Goal: Task Accomplishment & Management: Complete application form

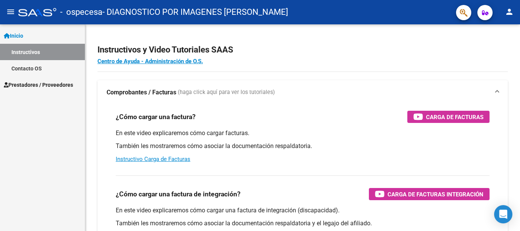
click at [49, 82] on span "Prestadores / Proveedores" at bounding box center [38, 85] width 69 height 8
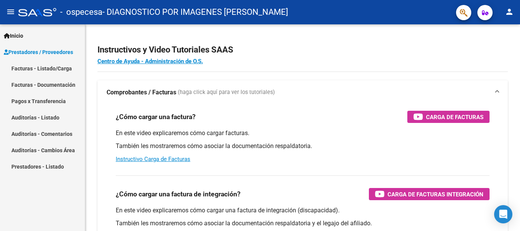
click at [61, 67] on link "Facturas - Listado/Carga" at bounding box center [42, 68] width 85 height 16
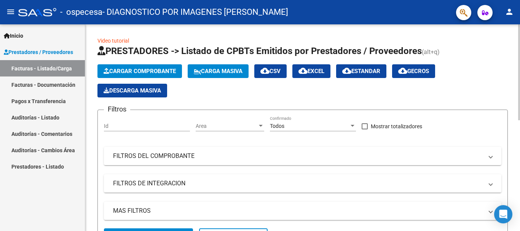
click at [165, 70] on span "Cargar Comprobante" at bounding box center [140, 71] width 72 height 7
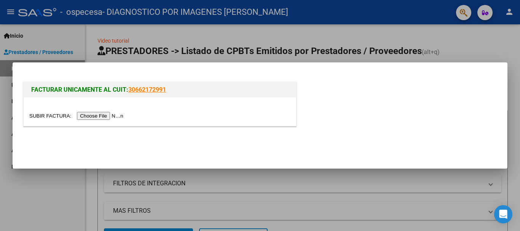
click at [106, 115] on input "file" at bounding box center [77, 116] width 96 height 8
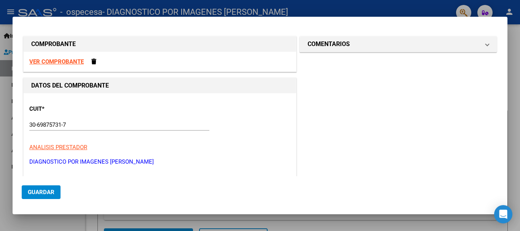
click at [44, 60] on strong "VER COMPROBANTE" at bounding box center [56, 61] width 54 height 7
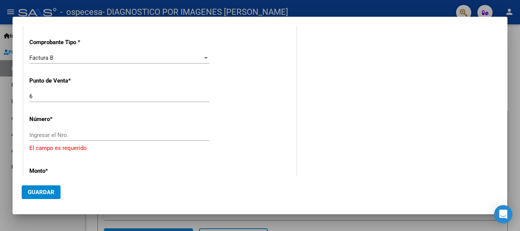
scroll to position [190, 0]
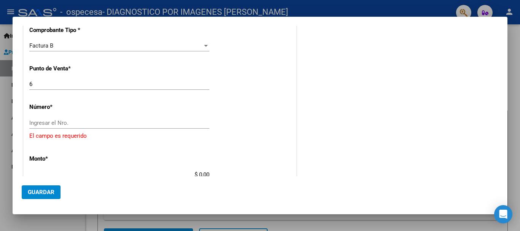
click at [86, 123] on input "Ingresar el Nro." at bounding box center [119, 123] width 180 height 7
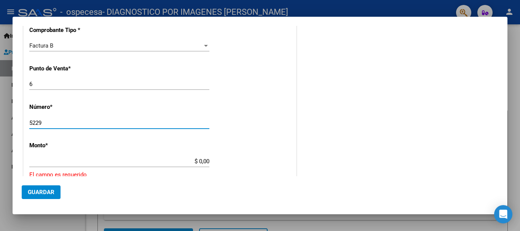
type input "5229"
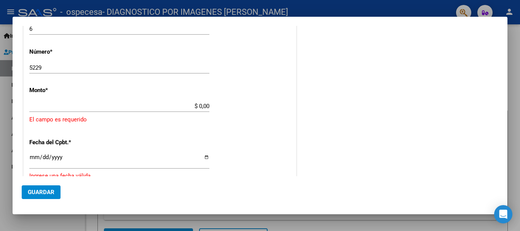
type input "$ 5.205.445,93"
type input "[DATE]"
type input "75367724899282"
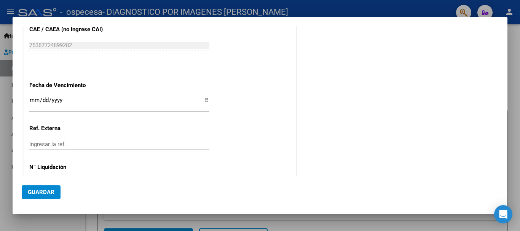
scroll to position [377, 0]
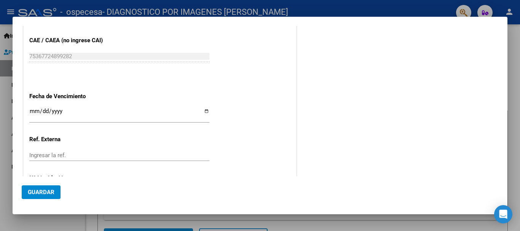
click at [38, 192] on span "Guardar" at bounding box center [41, 192] width 27 height 7
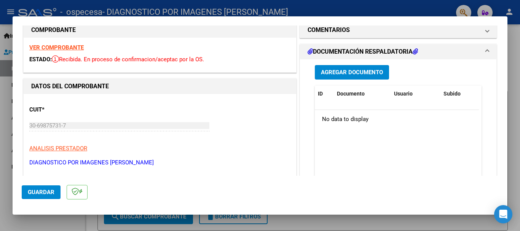
scroll to position [0, 0]
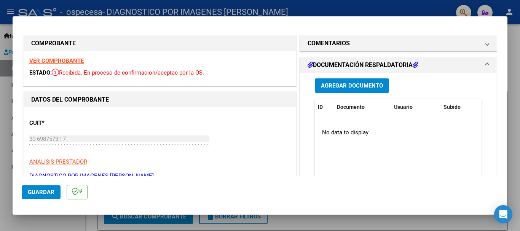
click at [361, 88] on span "Agregar Documento" at bounding box center [352, 86] width 62 height 7
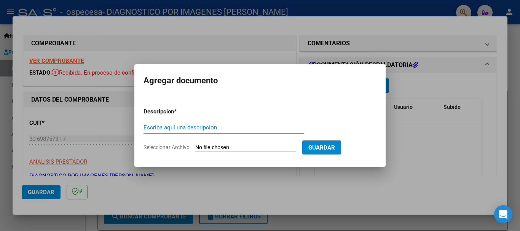
click at [217, 149] on input "Seleccionar Archivo" at bounding box center [245, 147] width 101 height 7
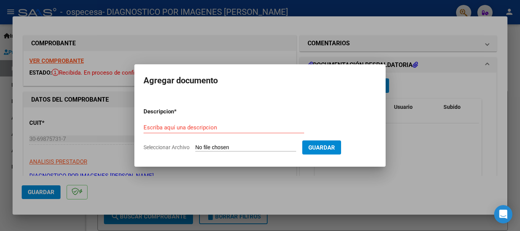
type input "C:\fakepath\rendicion FC 5229.pdf"
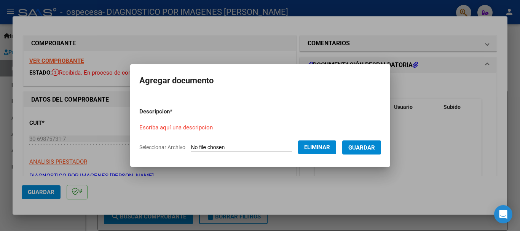
click at [184, 129] on input "Escriba aquí una descripcion" at bounding box center [222, 127] width 167 height 7
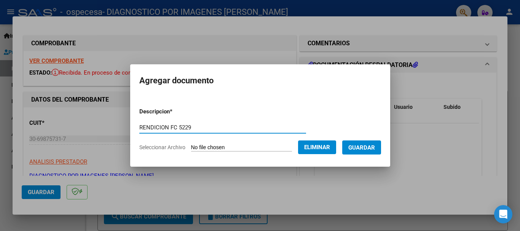
type input "RENDICION FC 5229"
click at [365, 151] on span "Guardar" at bounding box center [361, 147] width 27 height 7
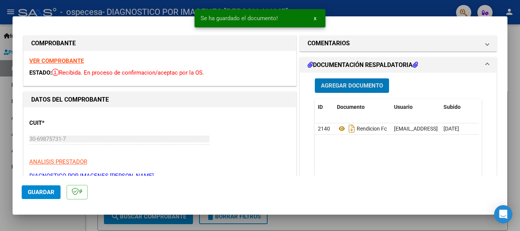
click at [356, 87] on span "Agregar Documento" at bounding box center [352, 86] width 62 height 7
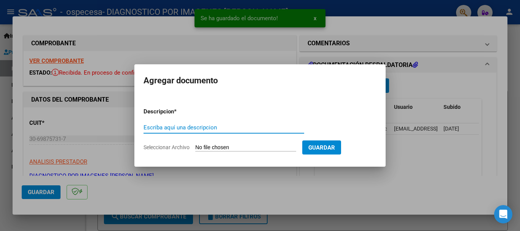
click at [225, 148] on input "Seleccionar Archivo" at bounding box center [245, 147] width 101 height 7
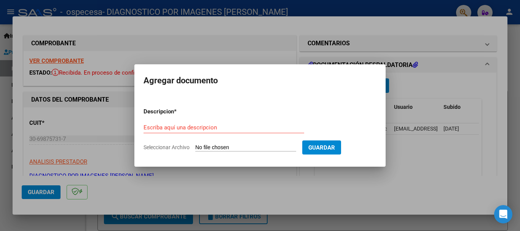
type input "C:\fakepath\FAC B-00006-00005229.zip"
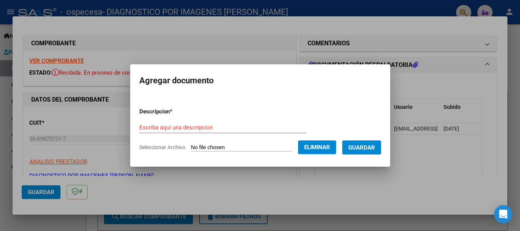
click at [169, 132] on div "Escriba aquí una descripcion" at bounding box center [222, 127] width 167 height 11
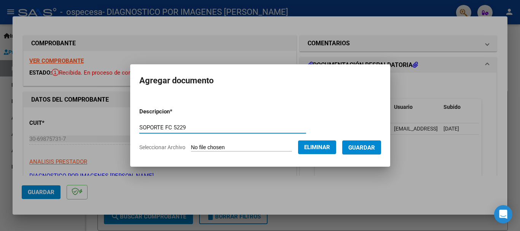
type input "SOPORTE FC 5229"
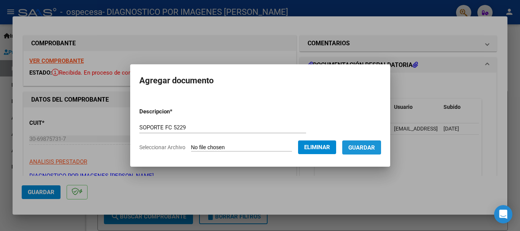
click at [360, 145] on span "Guardar" at bounding box center [361, 147] width 27 height 7
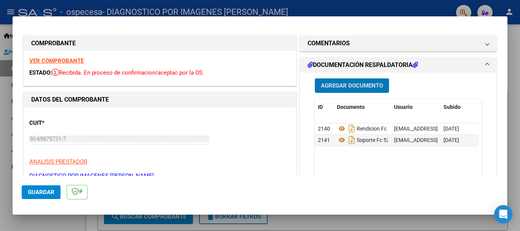
click at [41, 192] on span "Guardar" at bounding box center [41, 192] width 27 height 7
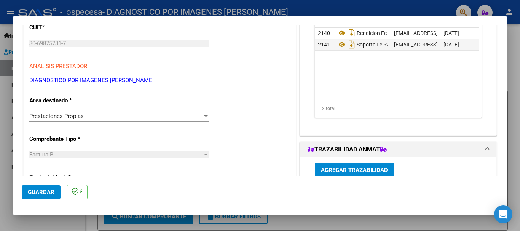
scroll to position [11, 0]
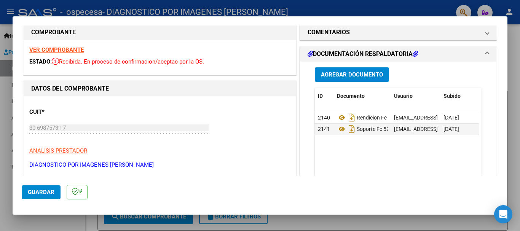
click at [413, 8] on div at bounding box center [260, 115] width 520 height 231
type input "$ 0,00"
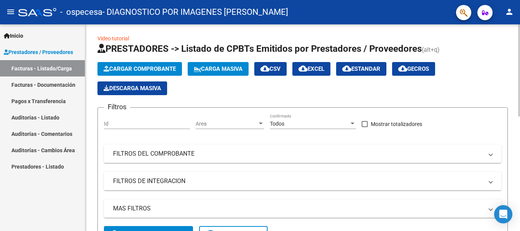
scroll to position [0, 0]
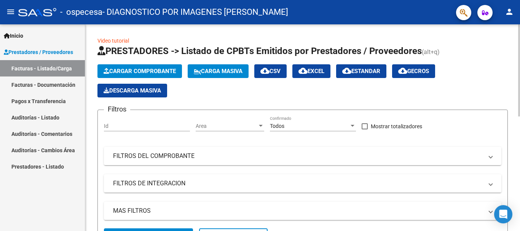
click at [136, 69] on span "Cargar Comprobante" at bounding box center [140, 71] width 72 height 7
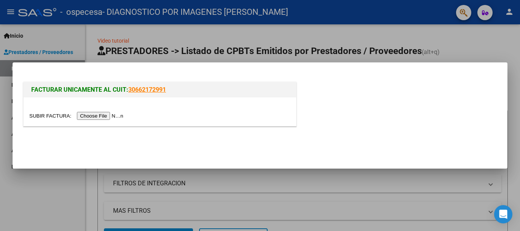
click at [115, 115] on input "file" at bounding box center [77, 116] width 96 height 8
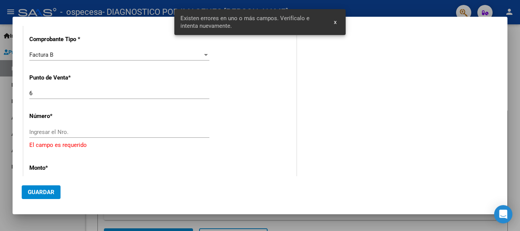
scroll to position [194, 0]
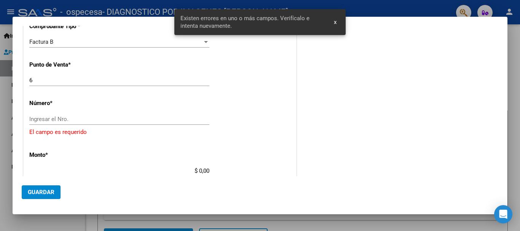
click at [69, 113] on div "CUIT * 30-69875731-7 Ingresar CUIT ANALISIS PRESTADOR DIAGNOSTICO POR IMAGENES …" at bounding box center [160, 163] width 273 height 528
click at [67, 117] on input "Ingresar el Nro." at bounding box center [119, 119] width 180 height 7
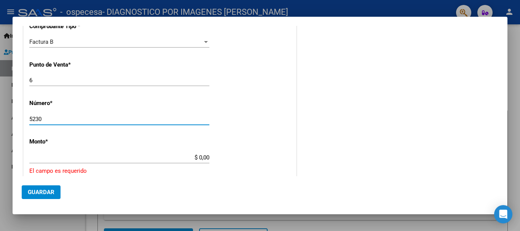
type input "5230"
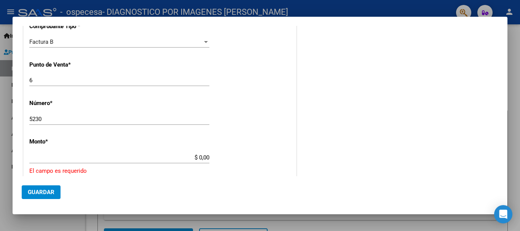
scroll to position [42, 0]
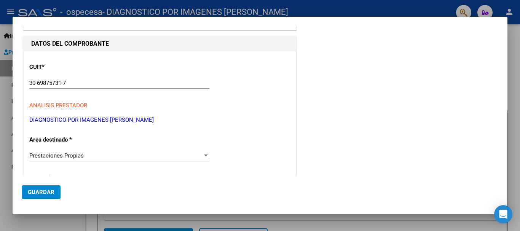
type input "$ 22.400,92"
type input "[DATE]"
type input "75367725002212"
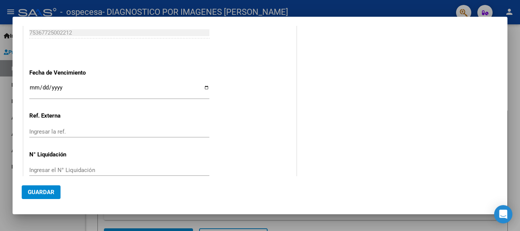
scroll to position [415, 0]
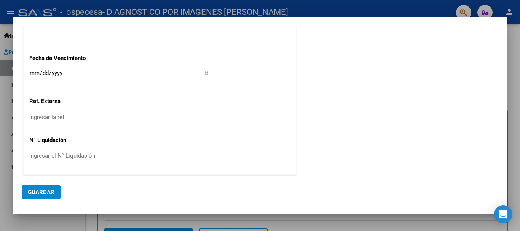
click at [40, 193] on span "Guardar" at bounding box center [41, 192] width 27 height 7
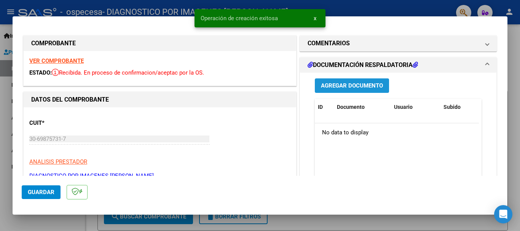
click at [370, 85] on span "Agregar Documento" at bounding box center [352, 86] width 62 height 7
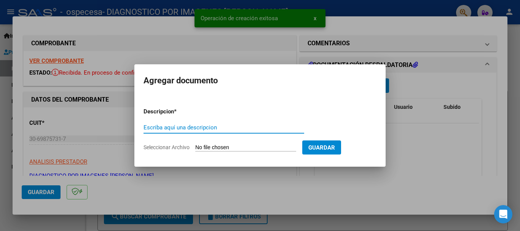
click at [222, 147] on input "Seleccionar Archivo" at bounding box center [245, 147] width 101 height 7
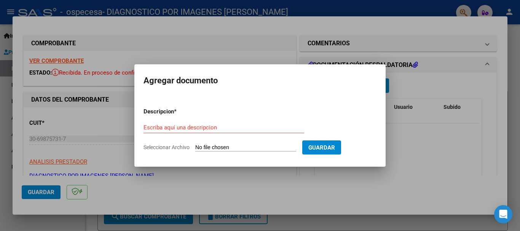
type input "C:\fakepath\rendicion FC 5230.pdf"
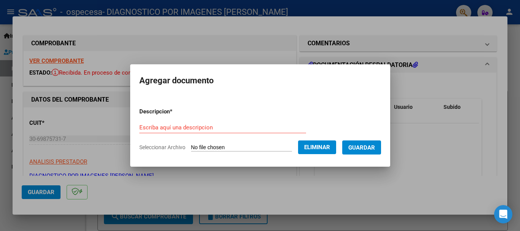
click at [166, 125] on input "Escriba aquí una descripcion" at bounding box center [222, 127] width 167 height 7
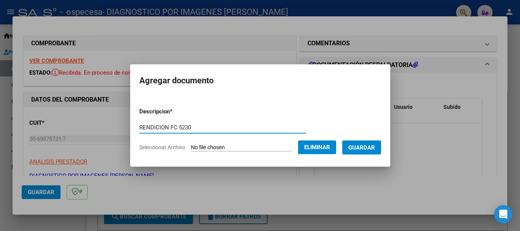
type input "RENDICION FC 5230"
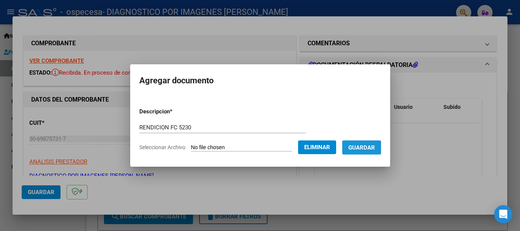
click at [371, 145] on span "Guardar" at bounding box center [361, 147] width 27 height 7
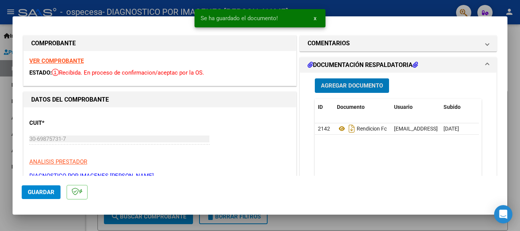
click at [350, 89] on span "Agregar Documento" at bounding box center [352, 86] width 62 height 7
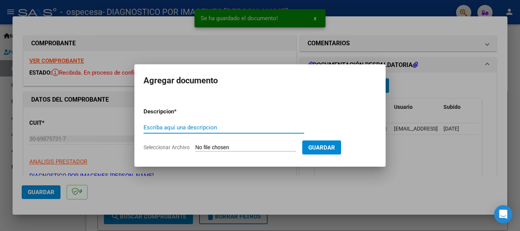
click at [224, 144] on input "Seleccionar Archivo" at bounding box center [245, 147] width 101 height 7
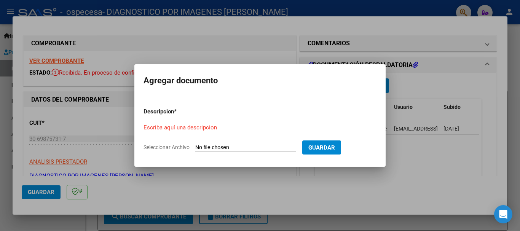
type input "C:\fakepath\FAC B-00006-00005230.zip"
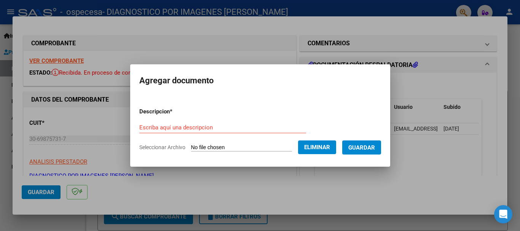
click at [182, 128] on input "Escriba aquí una descripcion" at bounding box center [222, 127] width 167 height 7
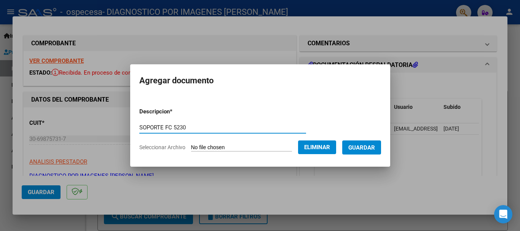
type input "SOPORTE FC 5230"
click at [368, 150] on span "Guardar" at bounding box center [361, 147] width 27 height 7
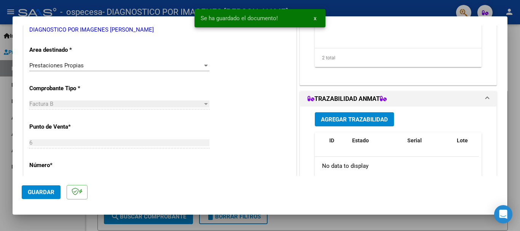
scroll to position [190, 0]
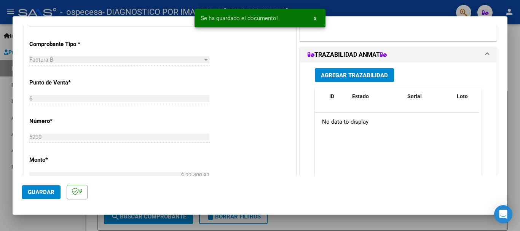
click at [34, 192] on span "Guardar" at bounding box center [41, 192] width 27 height 7
click at [167, 9] on div at bounding box center [260, 115] width 520 height 231
type input "$ 0,00"
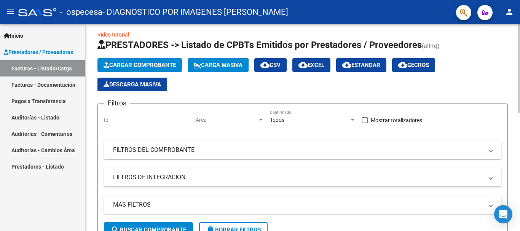
scroll to position [0, 0]
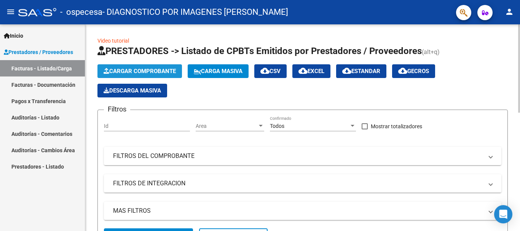
click at [176, 69] on span "Cargar Comprobante" at bounding box center [140, 71] width 72 height 7
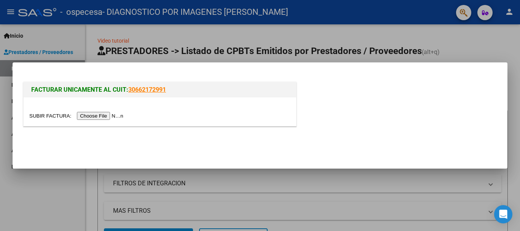
click at [118, 116] on input "file" at bounding box center [77, 116] width 96 height 8
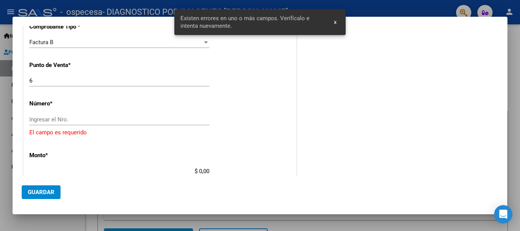
scroll to position [194, 0]
click at [83, 115] on div "Ingresar el Nro." at bounding box center [119, 118] width 180 height 11
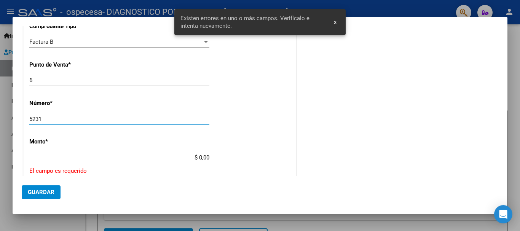
type input "5231"
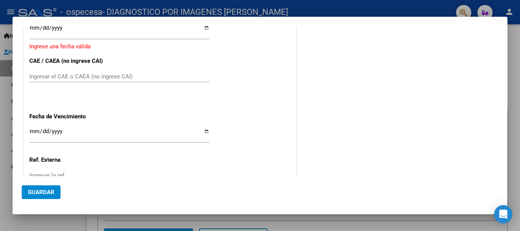
type input "$ 369.119,21"
type input "[DATE]"
type input "75367725235297"
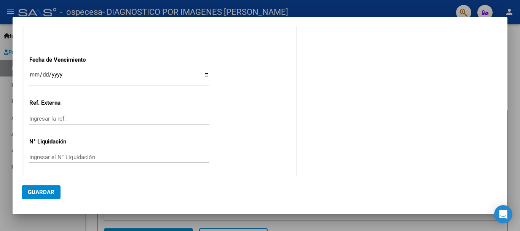
scroll to position [415, 0]
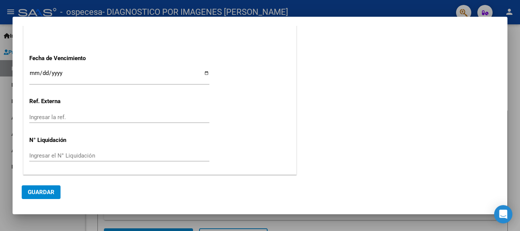
click at [45, 191] on span "Guardar" at bounding box center [41, 192] width 27 height 7
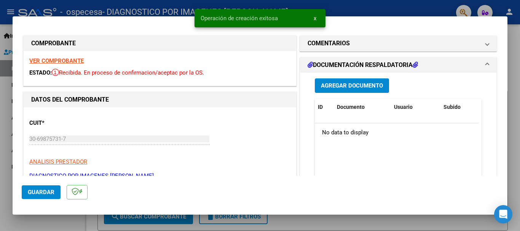
click at [373, 84] on span "Agregar Documento" at bounding box center [352, 86] width 62 height 7
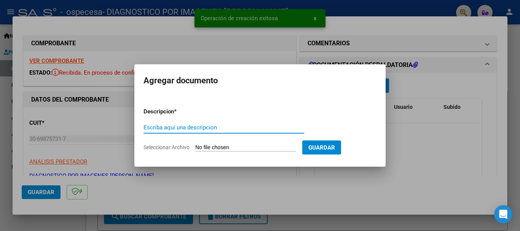
click at [253, 149] on input "Seleccionar Archivo" at bounding box center [245, 147] width 101 height 7
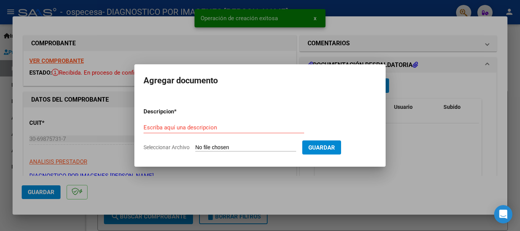
type input "C:\fakepath\OSPECESA OBL [PERSON_NAME][DATE].pdf"
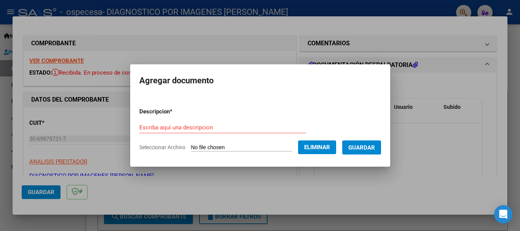
click at [182, 128] on input "Escriba aquí una descripcion" at bounding box center [222, 127] width 167 height 7
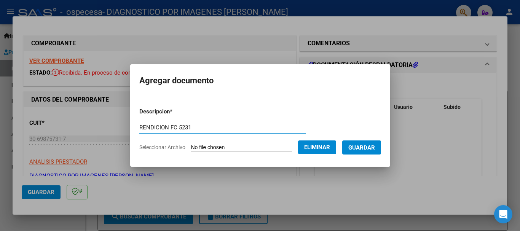
type input "RENDICION FC 5231"
click at [362, 151] on button "Guardar" at bounding box center [361, 148] width 39 height 14
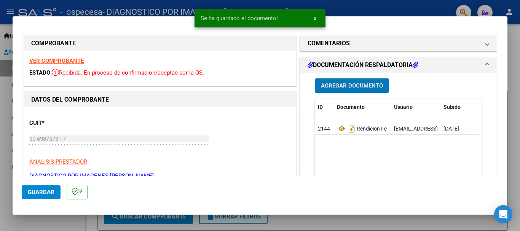
click at [345, 85] on span "Agregar Documento" at bounding box center [352, 86] width 62 height 7
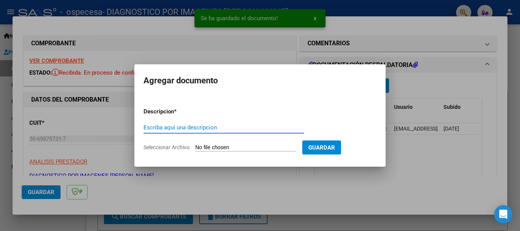
click at [214, 147] on input "Seleccionar Archivo" at bounding box center [245, 147] width 101 height 7
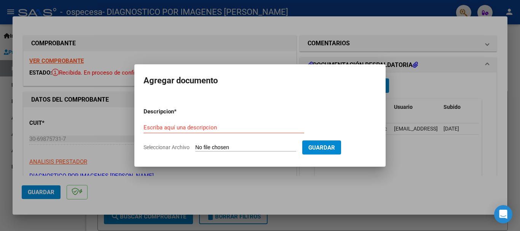
type input "C:\fakepath\FAC B-00006-00005231.zip"
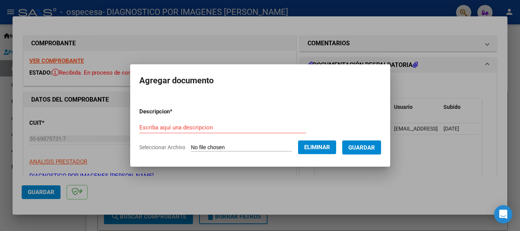
click at [205, 127] on input "Escriba aquí una descripcion" at bounding box center [222, 127] width 167 height 7
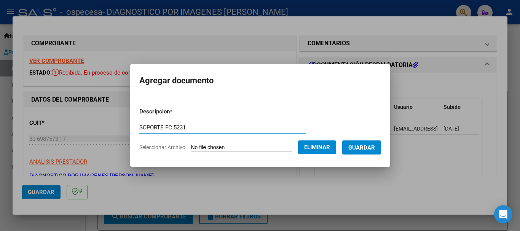
type input "SOPORTE FC 5231"
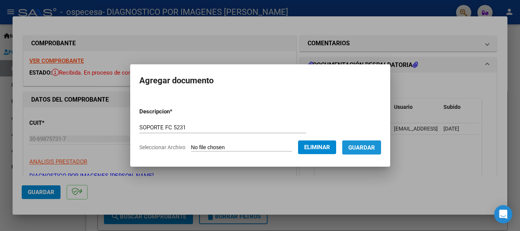
click at [367, 153] on button "Guardar" at bounding box center [361, 148] width 39 height 14
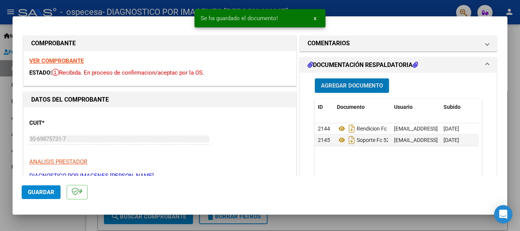
click at [41, 193] on span "Guardar" at bounding box center [41, 192] width 27 height 7
click at [403, 8] on div at bounding box center [260, 115] width 520 height 231
type input "$ 0,00"
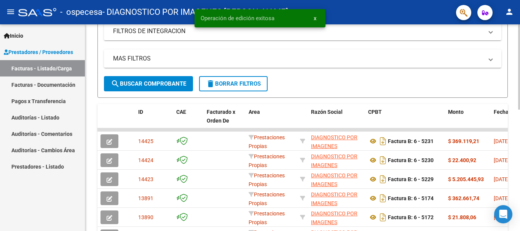
scroll to position [190, 0]
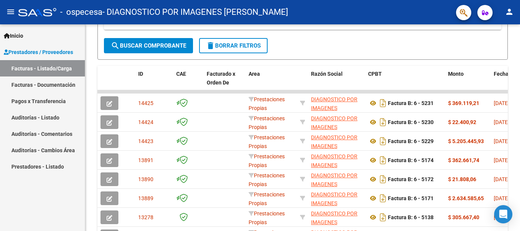
click at [40, 117] on link "Auditorías - Listado" at bounding box center [42, 117] width 85 height 16
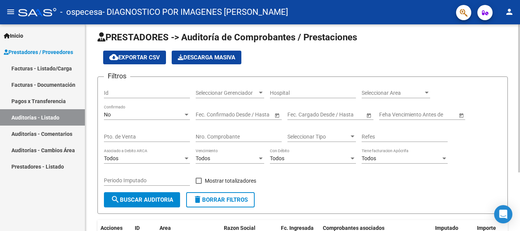
scroll to position [43, 0]
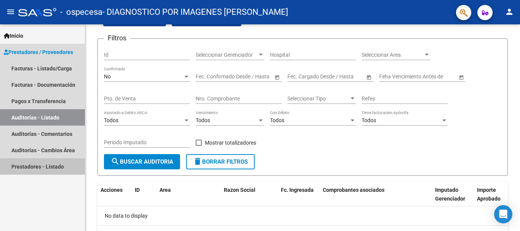
click at [40, 167] on link "Prestadores - Listado" at bounding box center [42, 166] width 85 height 16
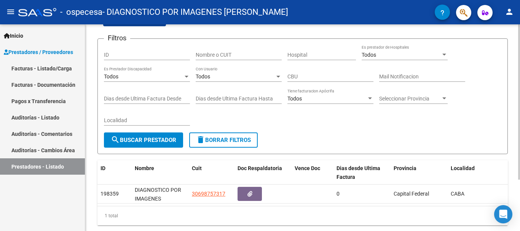
scroll to position [68, 0]
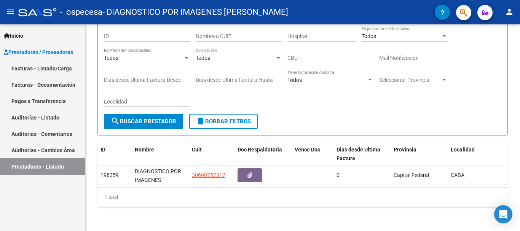
click at [30, 150] on link "Auditorías - Cambios Área" at bounding box center [42, 150] width 85 height 16
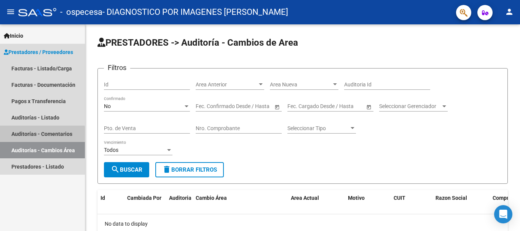
click at [34, 136] on link "Auditorías - Comentarios" at bounding box center [42, 134] width 85 height 16
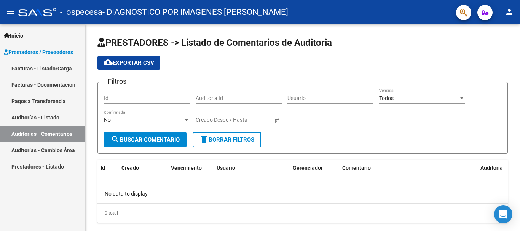
click at [42, 119] on link "Auditorías - Listado" at bounding box center [42, 117] width 85 height 16
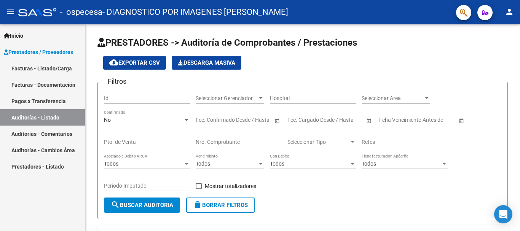
click at [43, 63] on link "Facturas - Listado/Carga" at bounding box center [42, 68] width 85 height 16
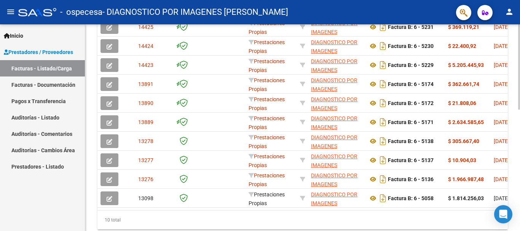
scroll to position [228, 0]
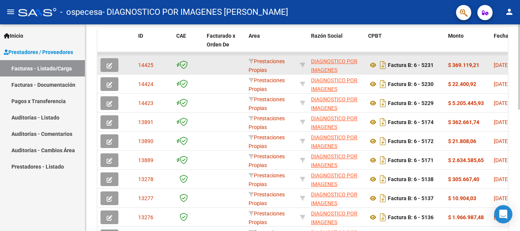
click at [110, 64] on icon "button" at bounding box center [110, 66] width 6 height 6
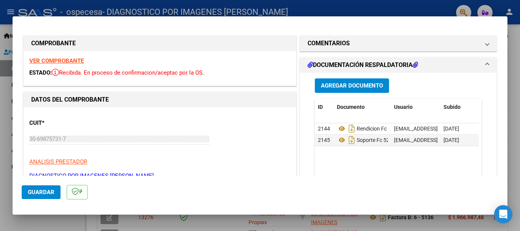
click at [365, 4] on div at bounding box center [260, 115] width 520 height 231
type input "$ 0,00"
